Goal: Information Seeking & Learning: Learn about a topic

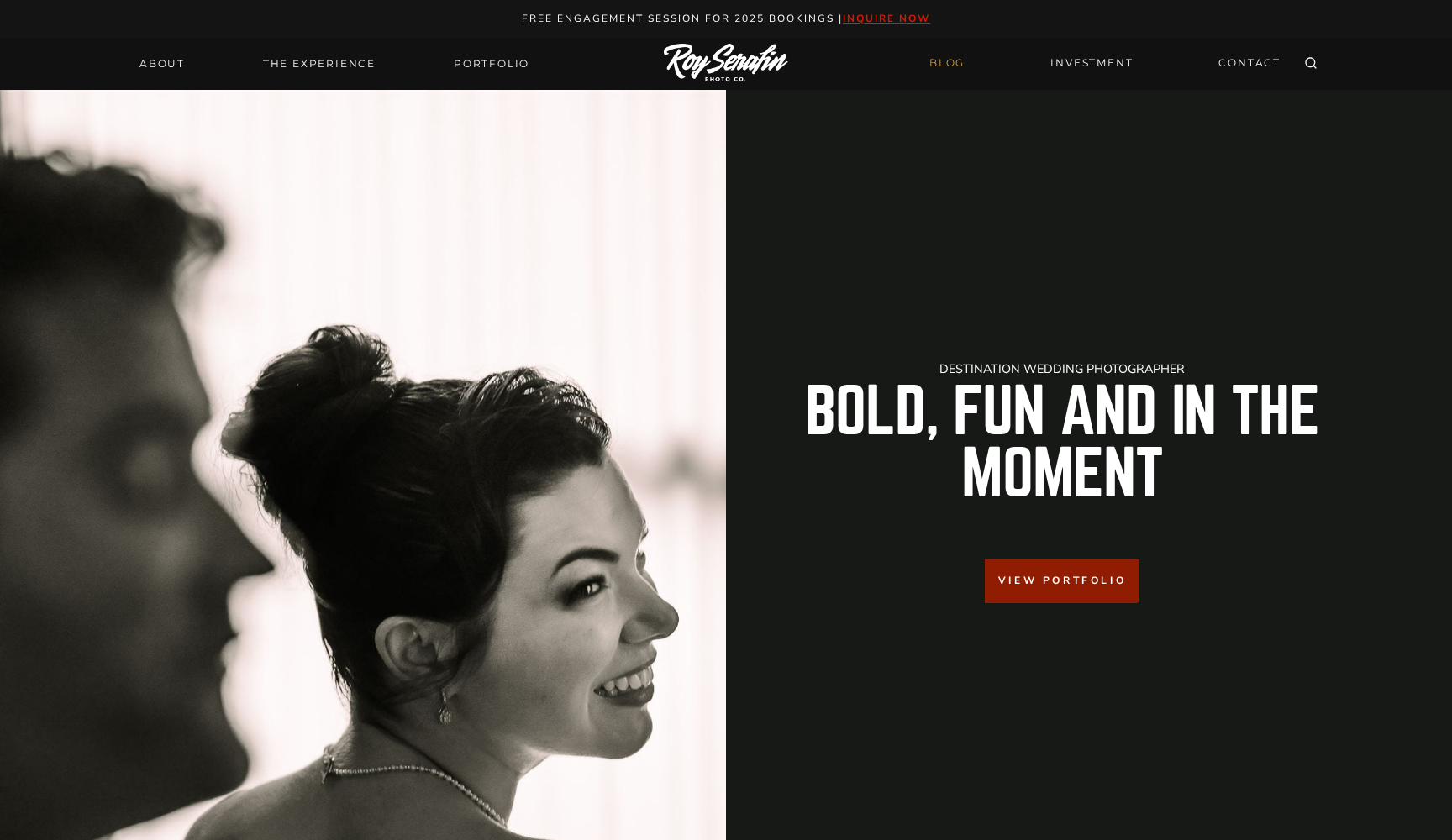
click at [930, 63] on link "BLOG" at bounding box center [946, 63] width 55 height 29
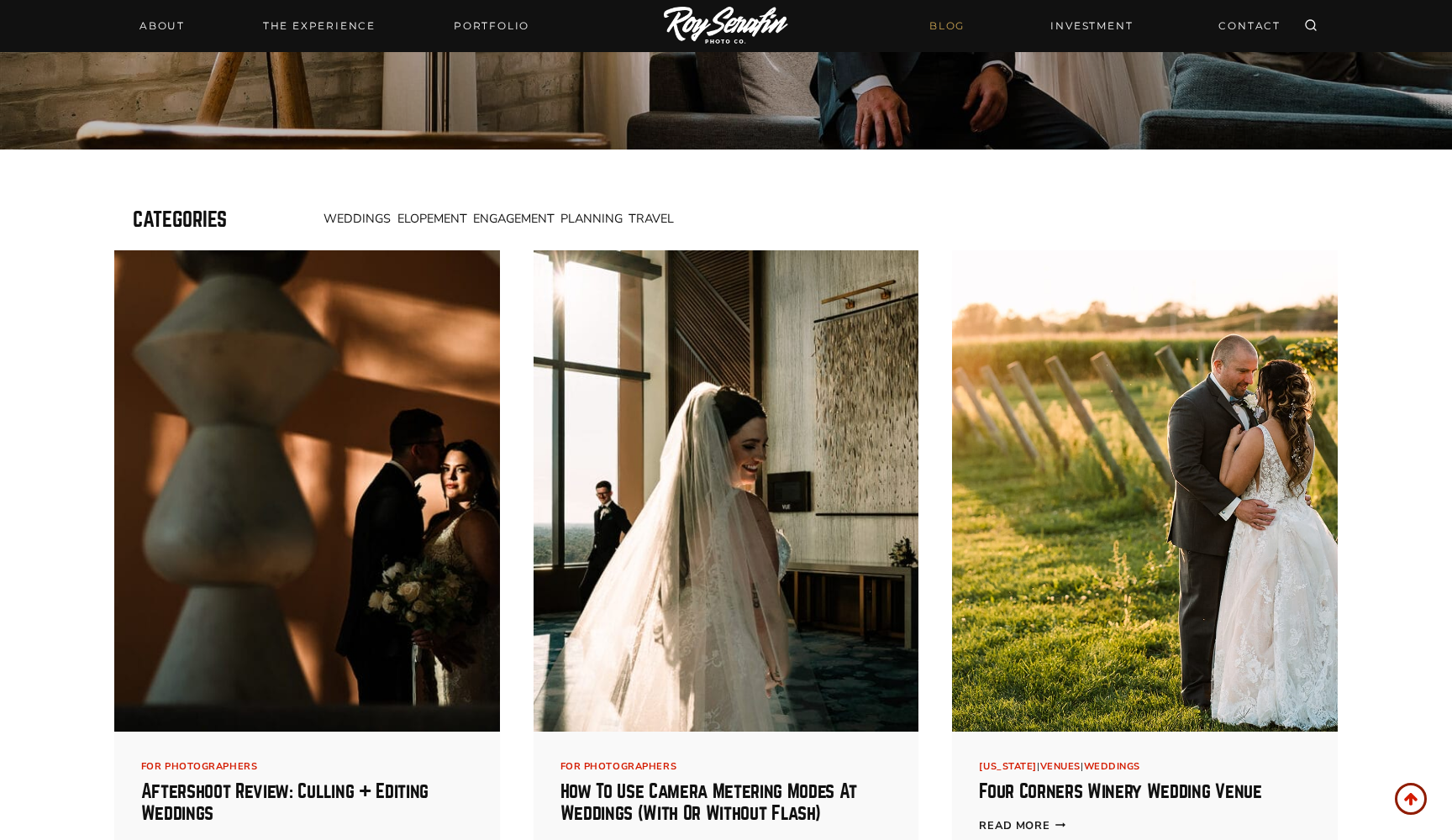
scroll to position [301, 0]
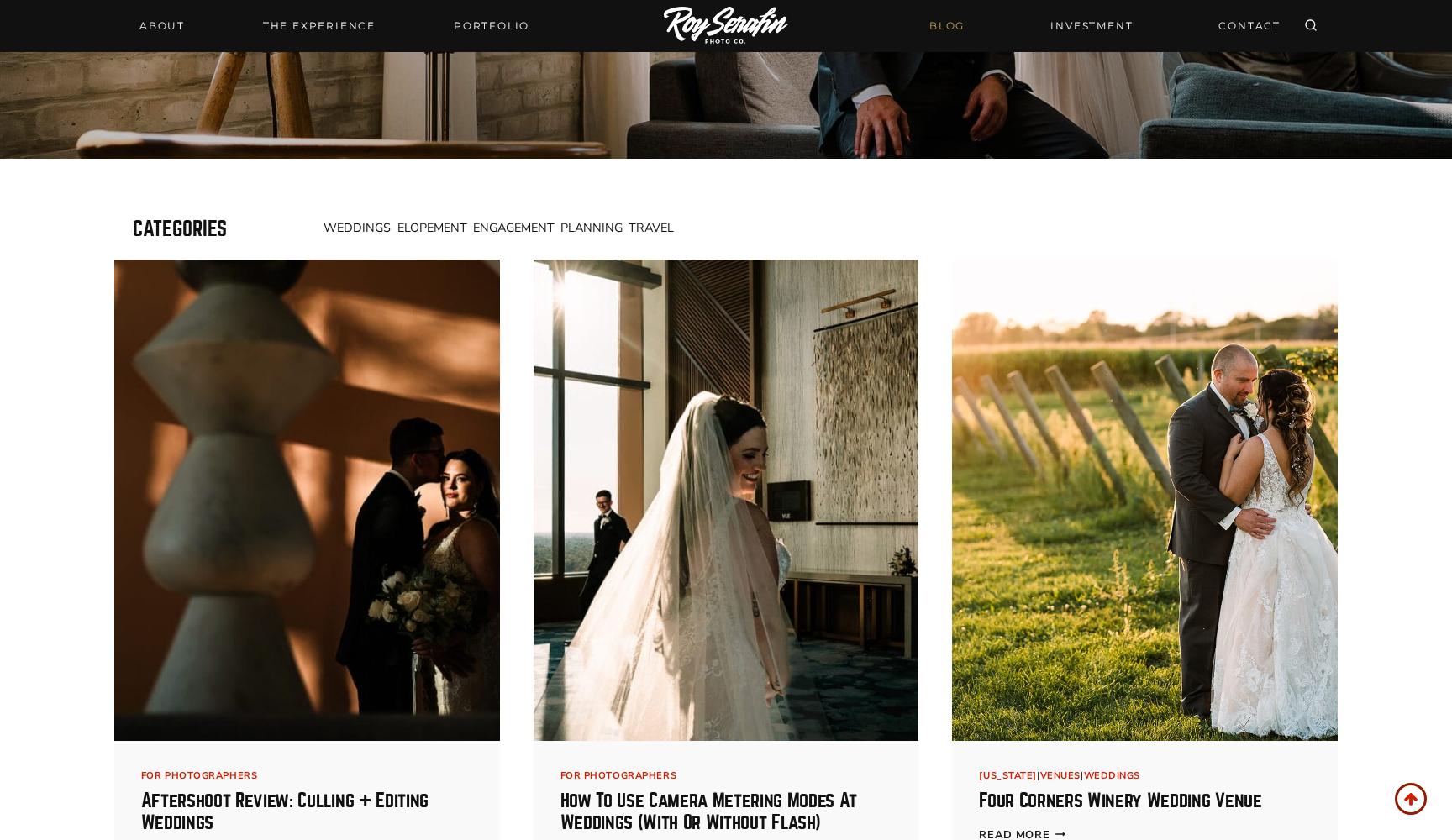
click at [349, 219] on span "Weddings" at bounding box center [357, 227] width 67 height 17
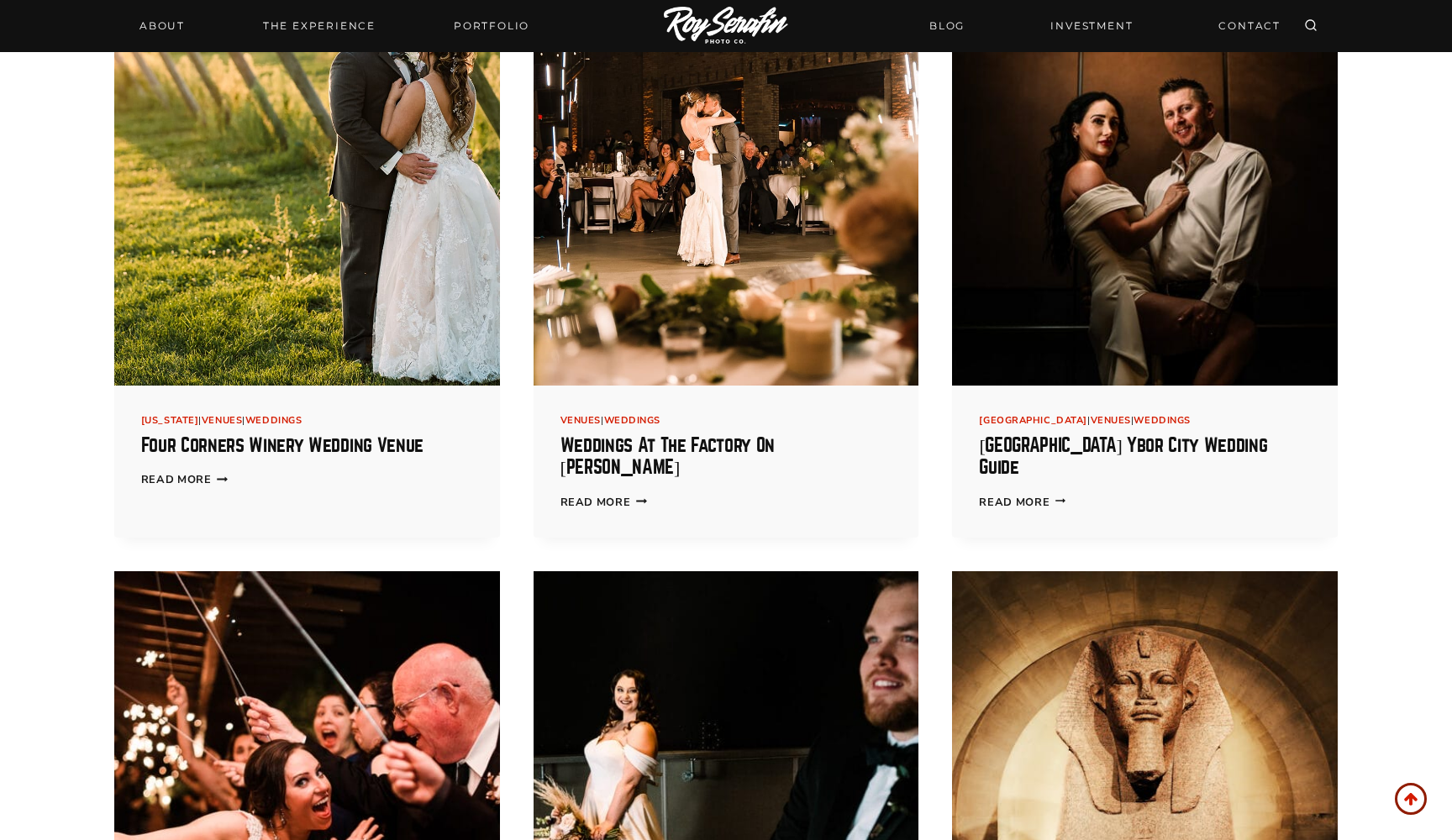
scroll to position [597, 0]
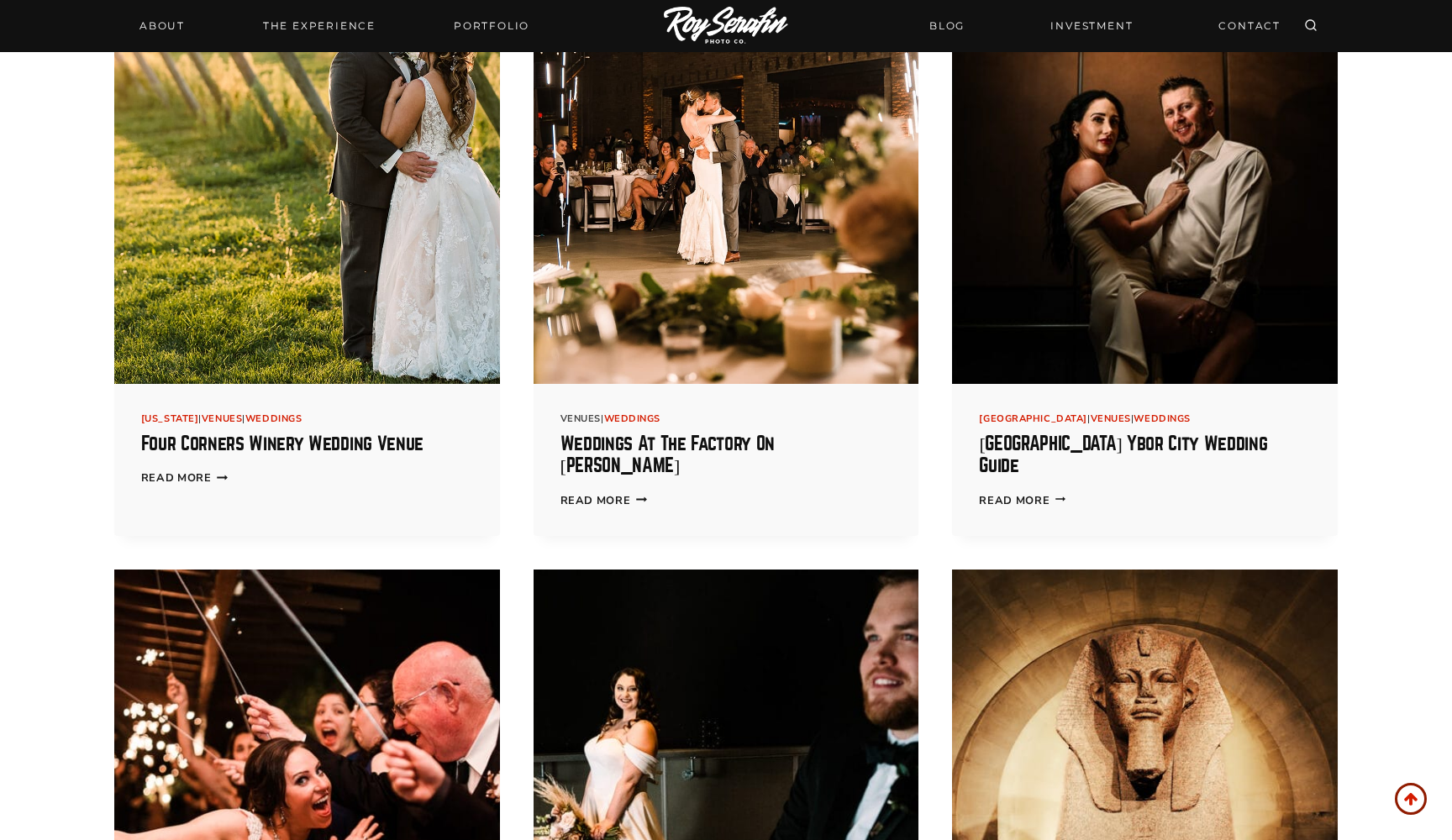
click at [581, 417] on link "Venues" at bounding box center [580, 419] width 41 height 13
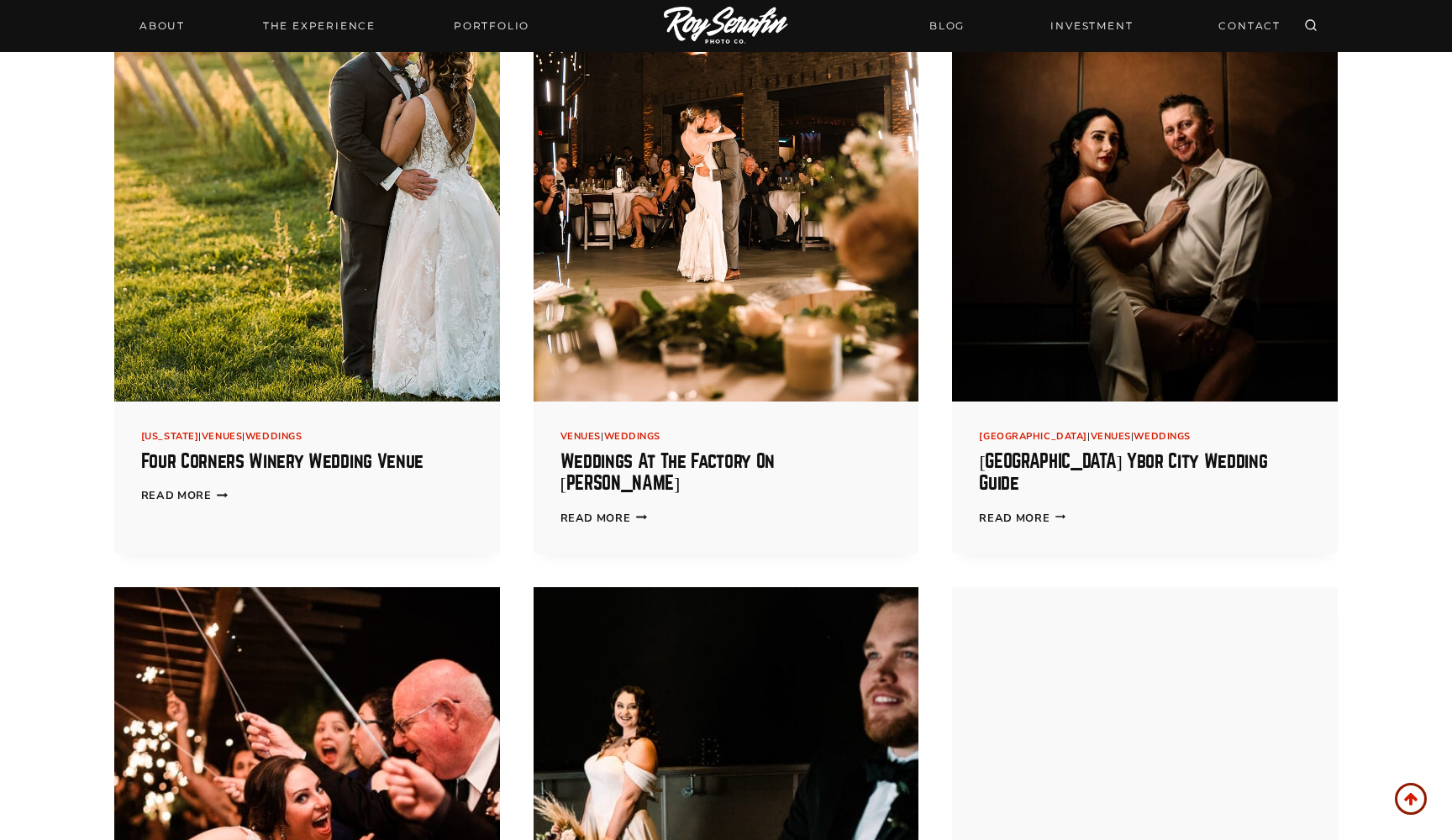
scroll to position [580, 0]
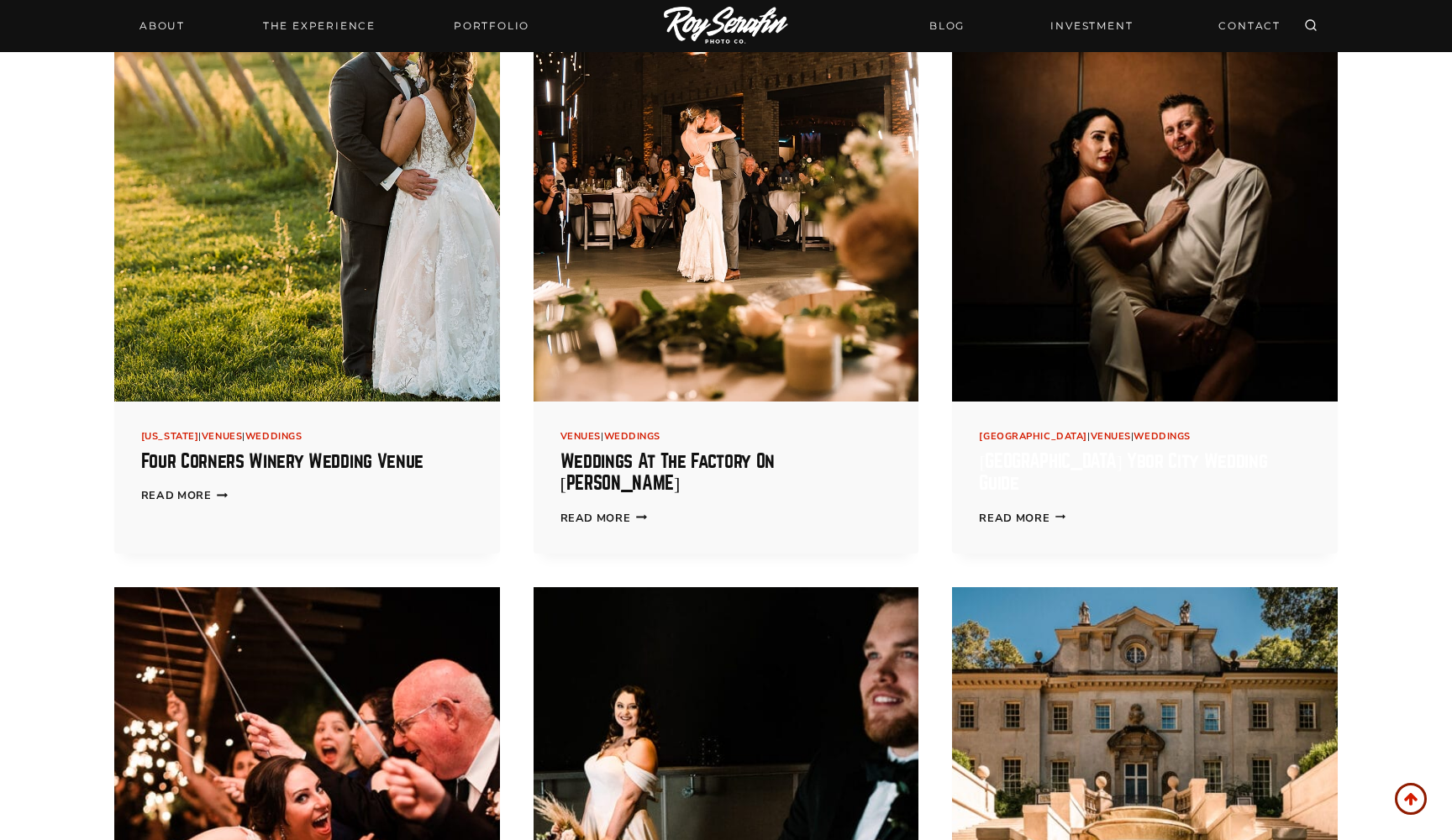
click at [1107, 456] on link "Hotel Haya Ybor City Wedding Guide" at bounding box center [1123, 472] width 288 height 41
